Goal: Task Accomplishment & Management: Manage account settings

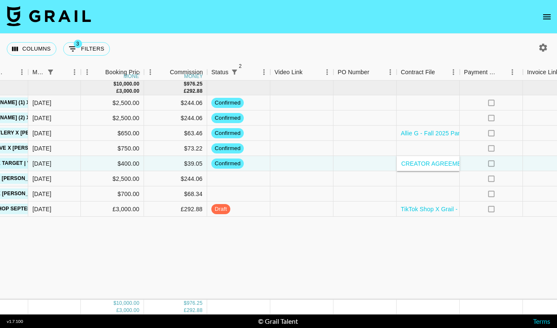
click at [269, 273] on div "[DATE] ( 8 ) $ 10,000.00 £ 3,000.00 $ 976.25 £ 292.88 allieskitchentable Social…" at bounding box center [163, 189] width 914 height 219
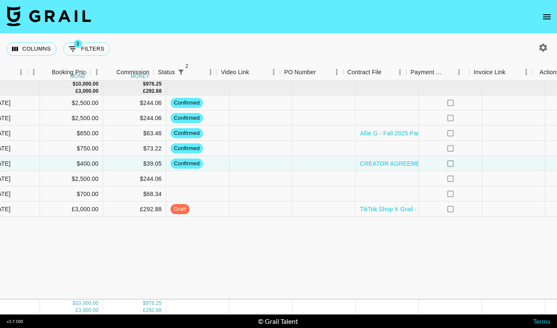
scroll to position [0, 347]
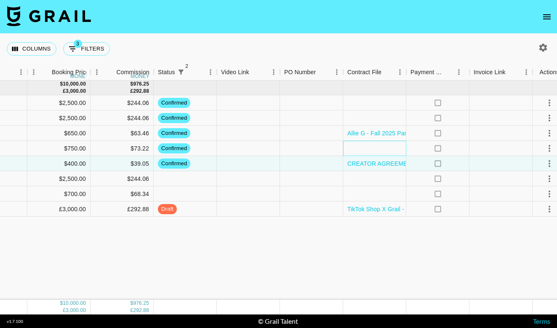
click at [381, 147] on div at bounding box center [374, 148] width 63 height 15
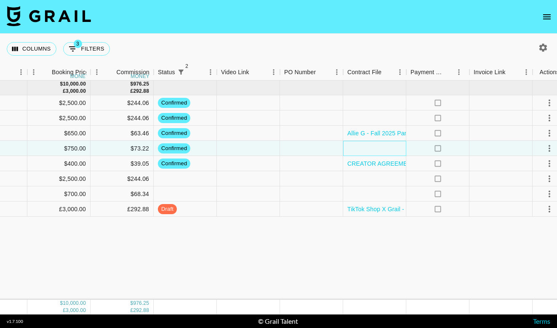
click at [381, 147] on div at bounding box center [374, 148] width 63 height 15
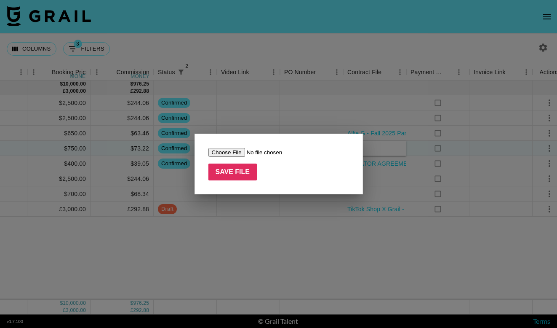
click at [232, 150] on input "file" at bounding box center [261, 152] width 107 height 9
type input "C:\fakepath\Honeylove_Sculptwear_Inc._X_Blair_Ann_Talent_Agreement_-_2025.pdf"
click at [230, 171] on input "Save File" at bounding box center [232, 171] width 49 height 17
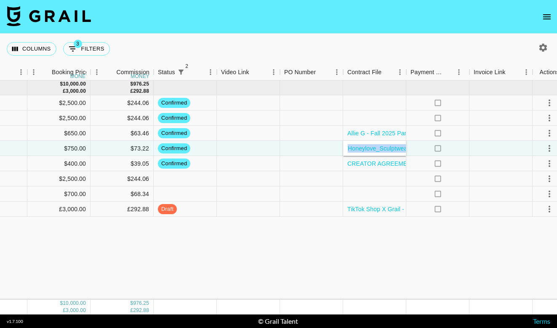
click at [543, 17] on icon "open drawer" at bounding box center [547, 17] width 10 height 10
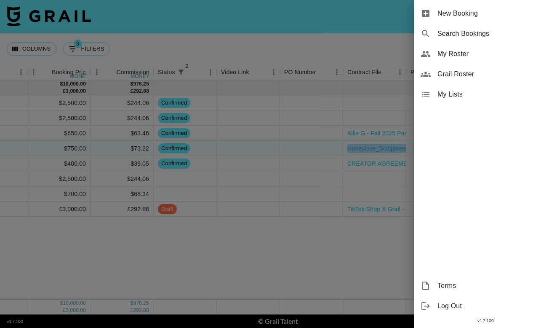
click at [471, 56] on span "My Roster" at bounding box center [493, 54] width 113 height 10
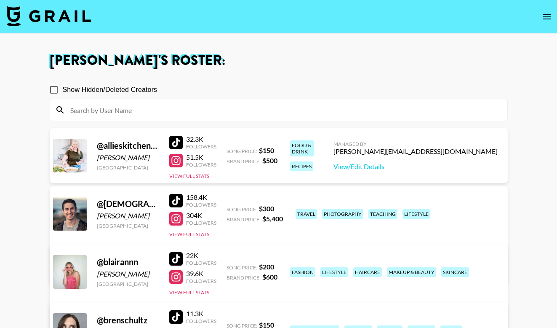
click at [176, 275] on div at bounding box center [175, 276] width 13 height 13
drag, startPoint x: 155, startPoint y: 275, endPoint x: 96, endPoint y: 276, distance: 59.8
click at [96, 276] on div "@ [PERSON_NAME] [GEOGRAPHIC_DATA] 22K Followers 39.6K Followers View Full Stats…" at bounding box center [279, 293] width 458 height 98
copy div "[PERSON_NAME]"
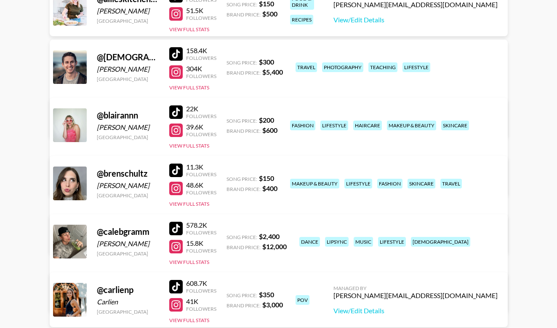
scroll to position [153, 0]
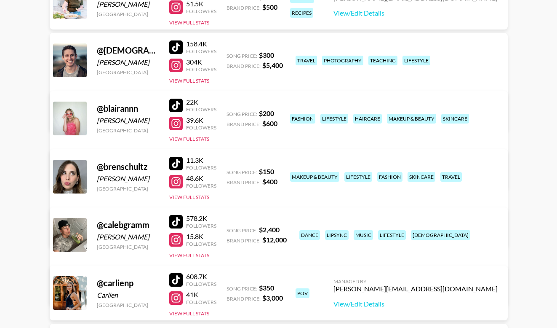
click at [141, 185] on div "[GEOGRAPHIC_DATA]" at bounding box center [128, 188] width 62 height 6
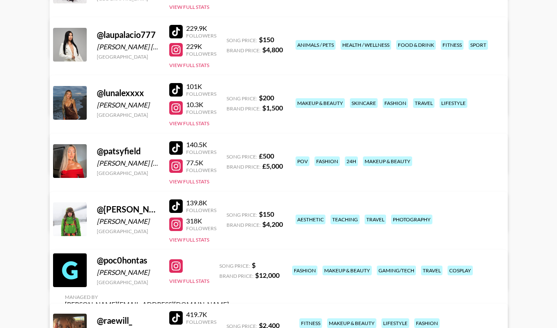
scroll to position [807, 0]
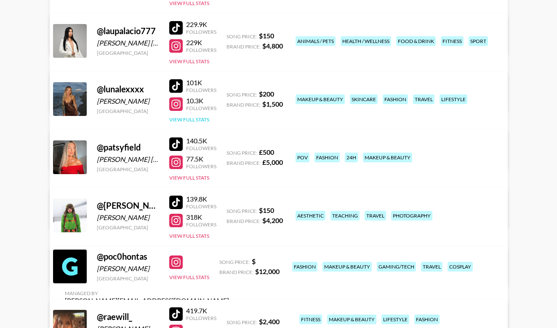
click at [191, 116] on button "View Full Stats" at bounding box center [189, 119] width 40 height 6
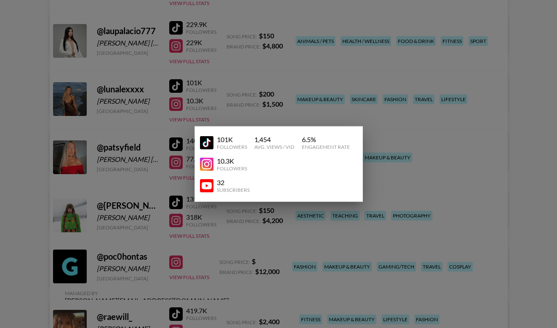
click at [241, 98] on div at bounding box center [278, 164] width 557 height 328
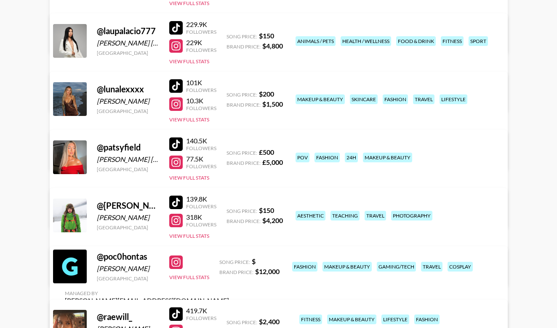
click at [176, 104] on div at bounding box center [175, 103] width 13 height 13
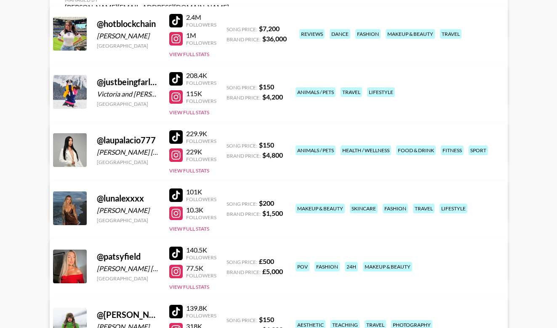
scroll to position [699, 0]
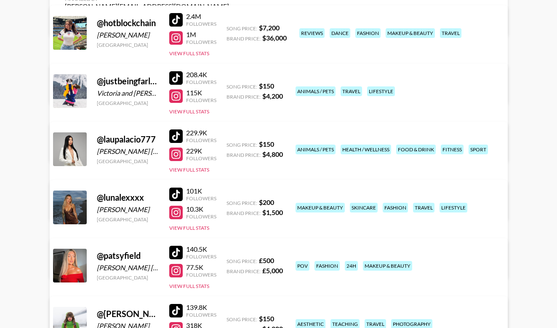
click at [176, 209] on div at bounding box center [175, 211] width 13 height 13
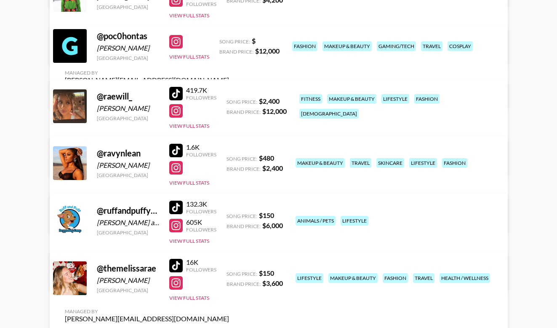
scroll to position [1061, 0]
